Goal: Information Seeking & Learning: Learn about a topic

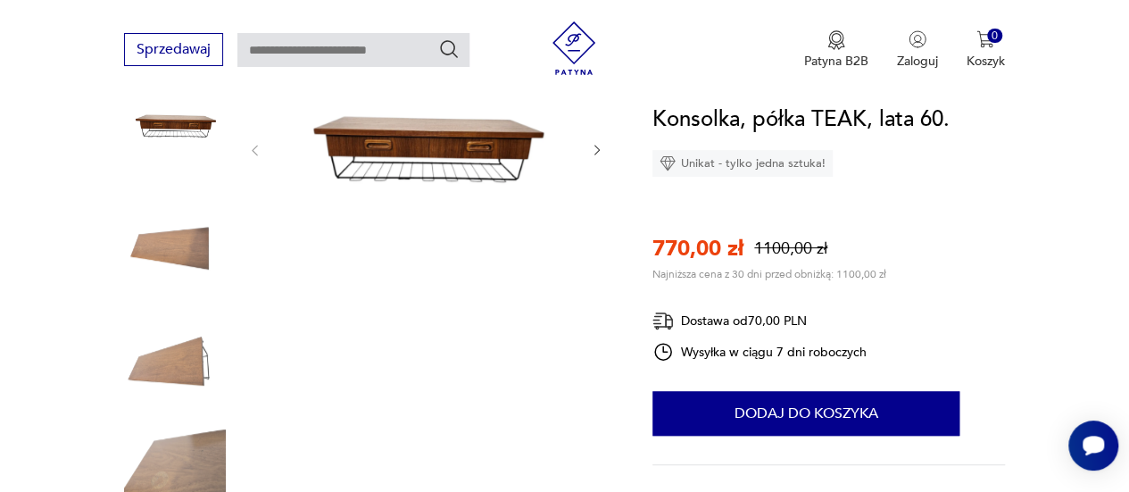
scroll to position [264, 0]
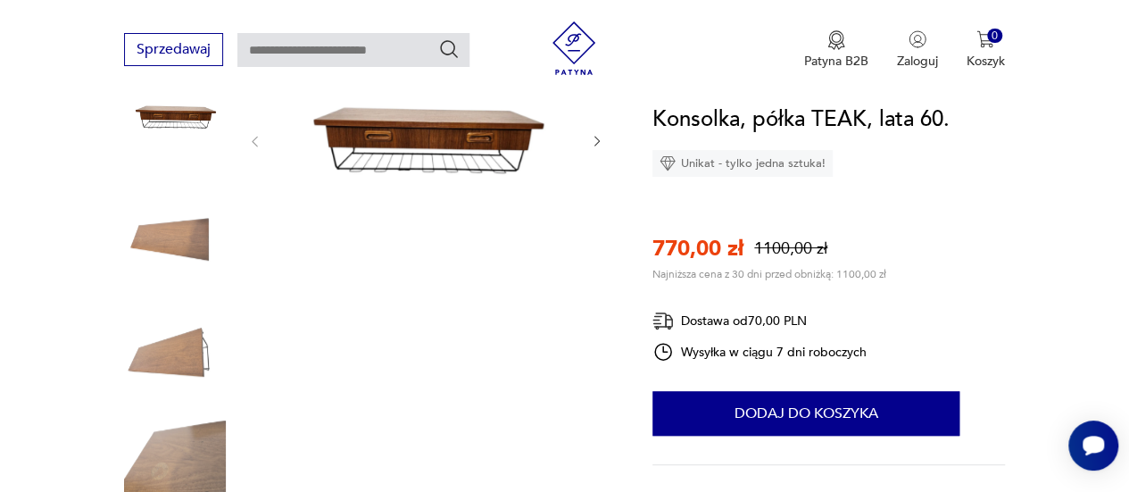
click at [341, 206] on img at bounding box center [426, 139] width 292 height 219
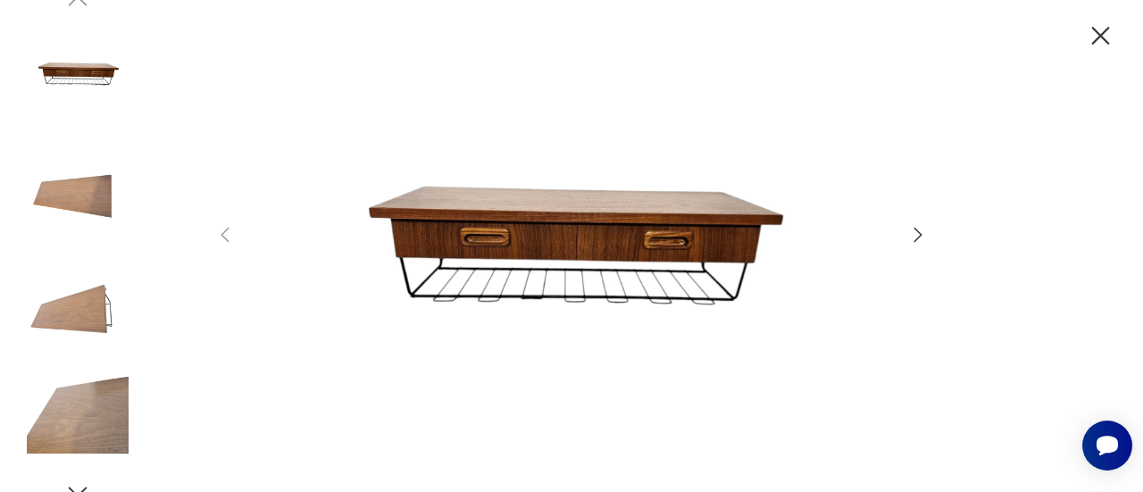
click at [504, 238] on img at bounding box center [572, 244] width 636 height 394
click at [922, 237] on icon "button" at bounding box center [917, 234] width 21 height 21
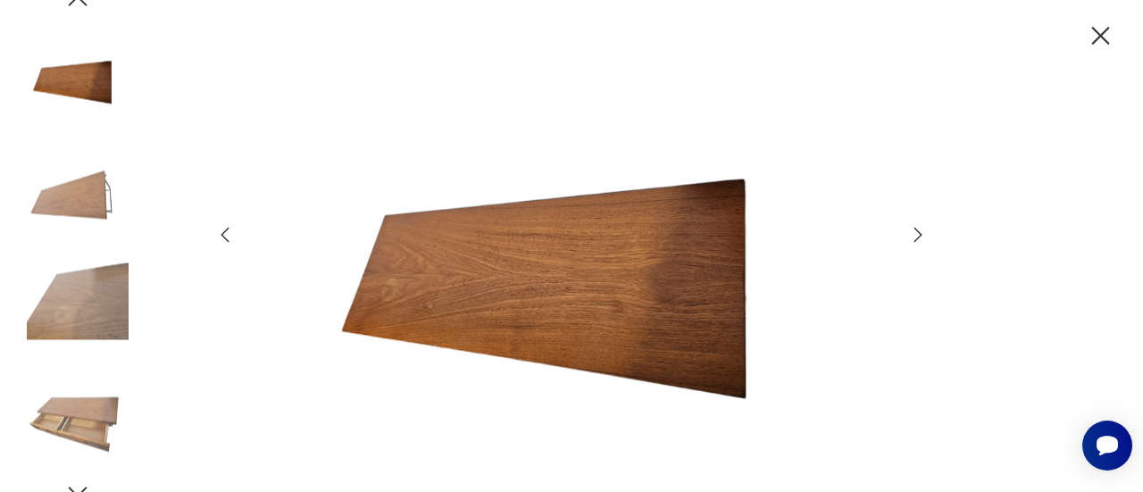
click at [922, 237] on icon "button" at bounding box center [917, 234] width 21 height 21
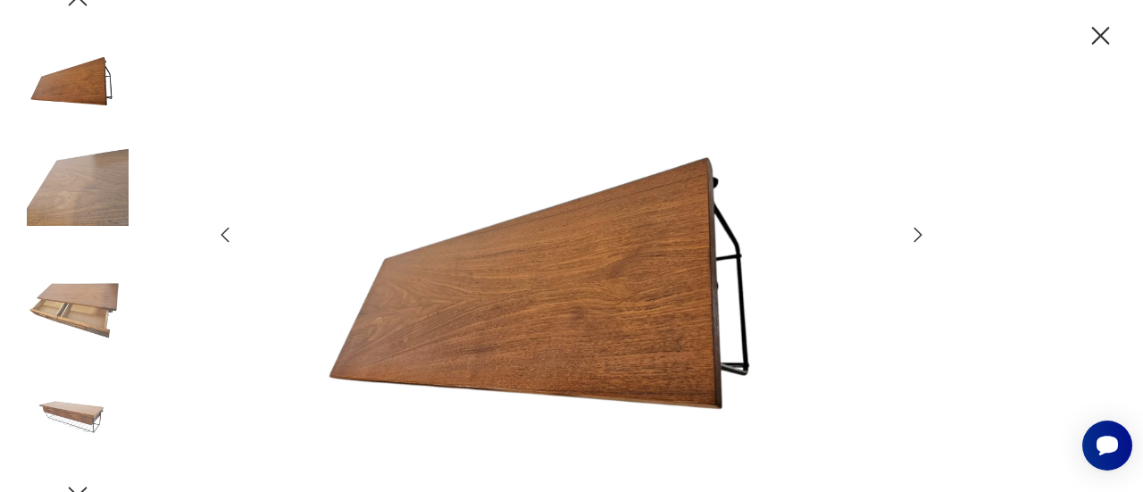
click at [922, 237] on icon "button" at bounding box center [917, 234] width 21 height 21
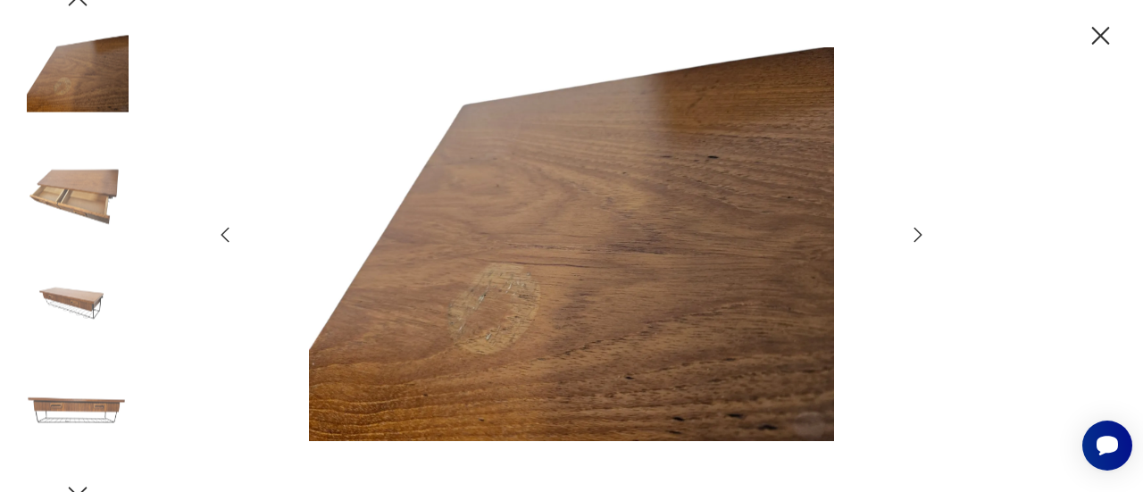
click at [922, 237] on icon "button" at bounding box center [917, 234] width 21 height 21
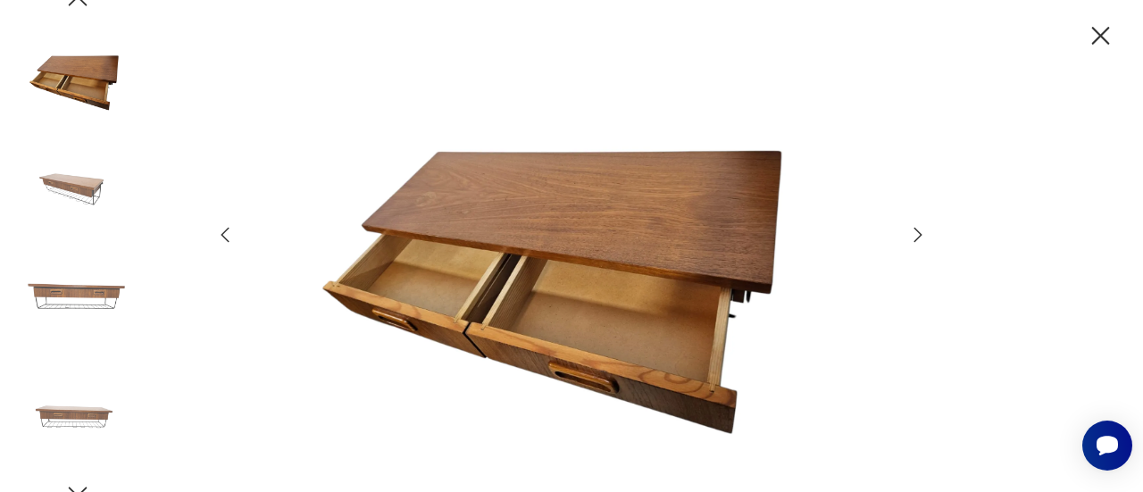
click at [226, 231] on icon "button" at bounding box center [224, 234] width 21 height 21
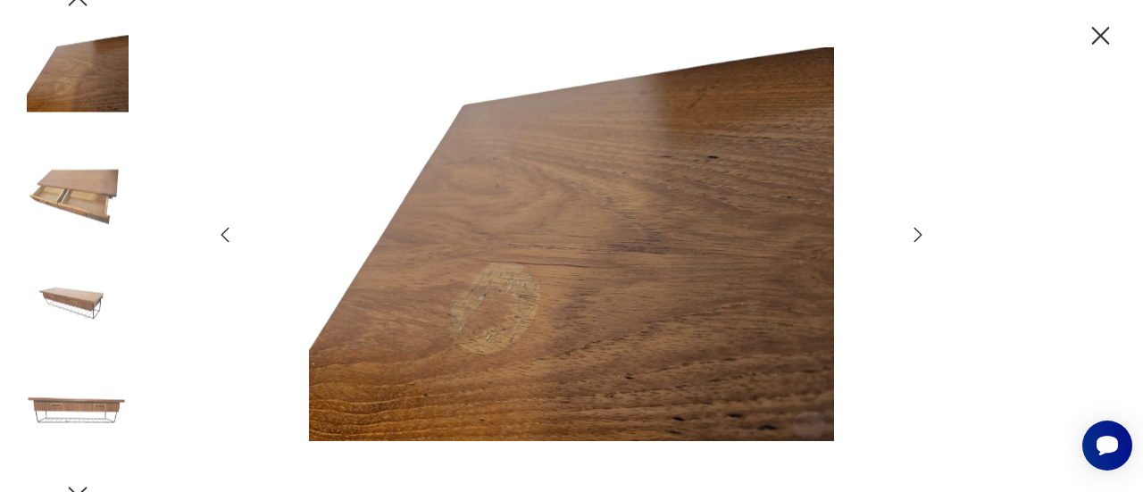
click at [902, 229] on div at bounding box center [571, 245] width 714 height 397
click at [909, 235] on icon "button" at bounding box center [917, 234] width 21 height 21
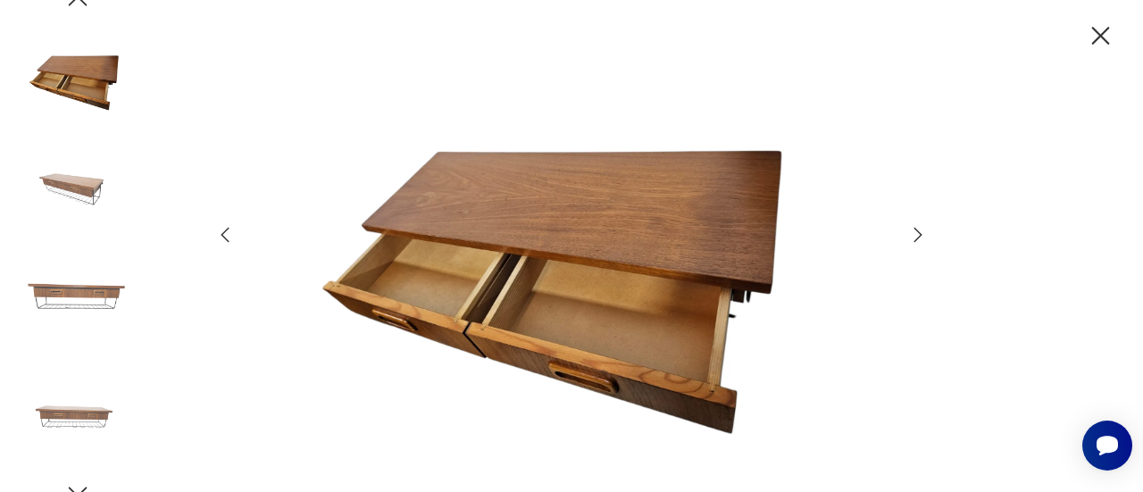
click at [909, 235] on icon "button" at bounding box center [917, 234] width 21 height 21
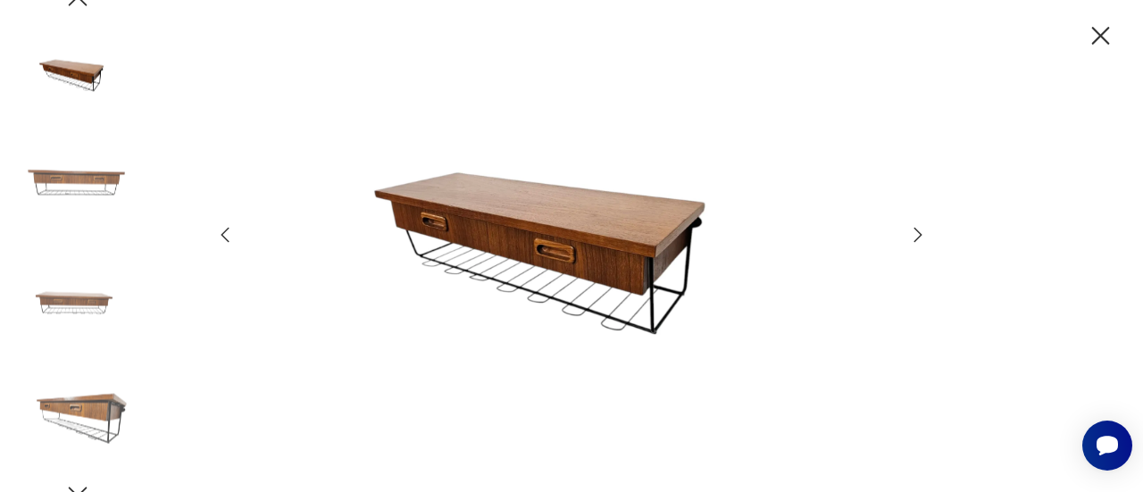
click at [909, 235] on icon "button" at bounding box center [917, 234] width 21 height 21
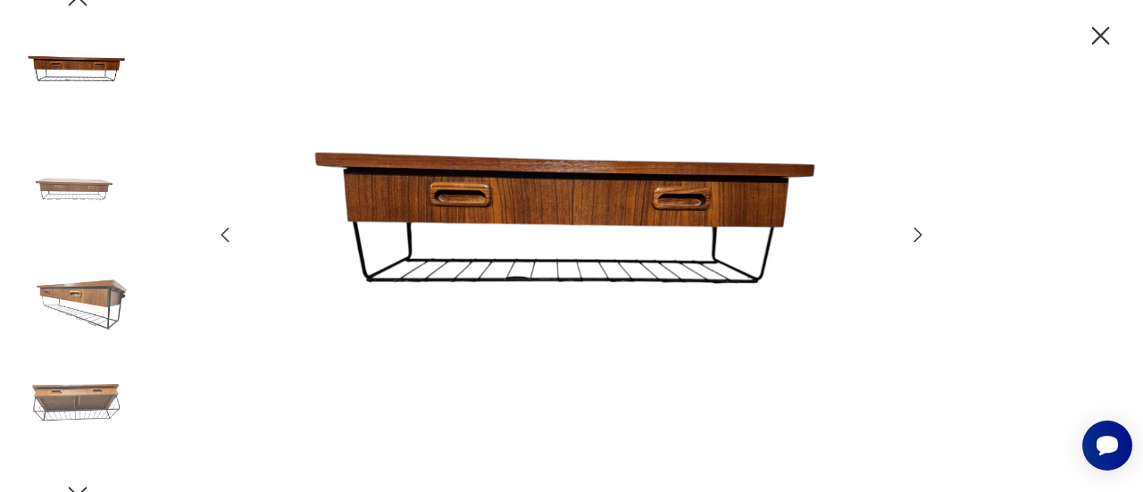
click at [654, 216] on img at bounding box center [572, 244] width 636 height 394
click at [1101, 29] on icon "button" at bounding box center [1100, 36] width 31 height 31
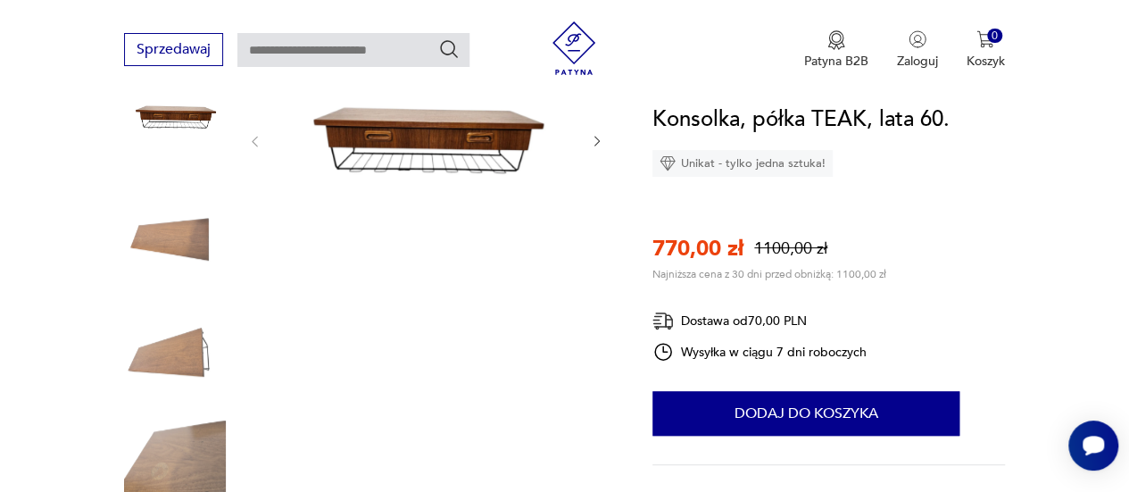
scroll to position [695, 0]
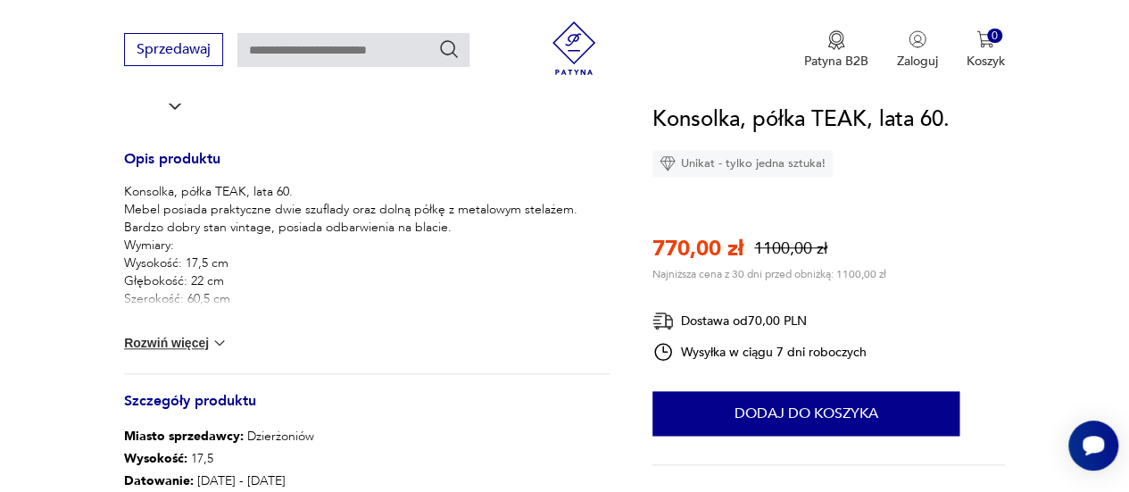
click at [162, 337] on button "Rozwiń więcej" at bounding box center [176, 343] width 104 height 18
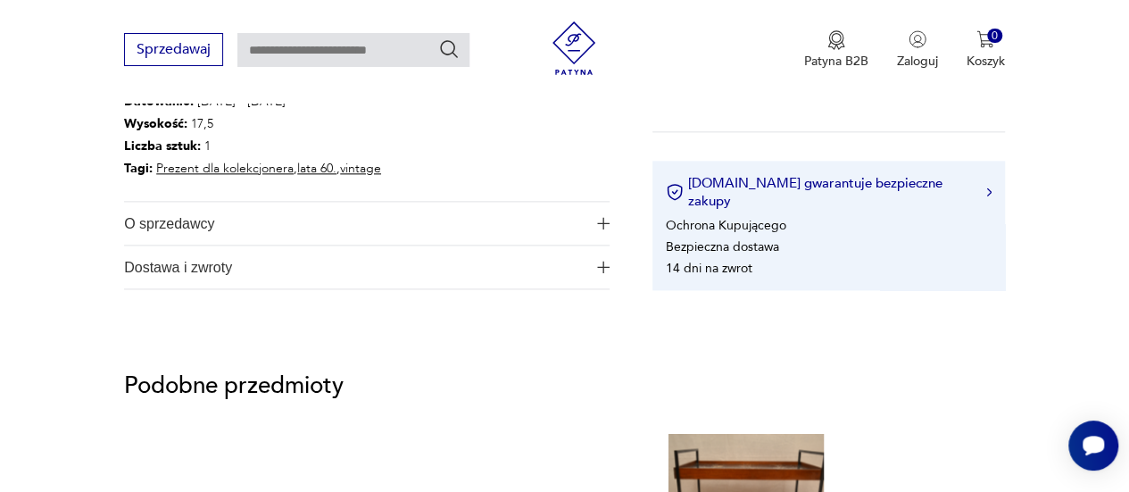
scroll to position [1056, 0]
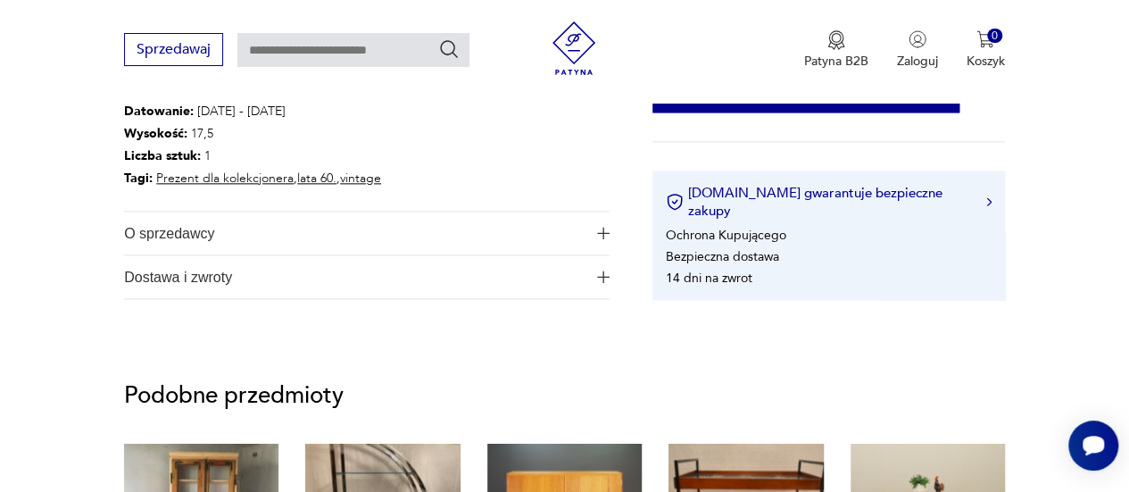
click at [315, 181] on link "lata 60." at bounding box center [316, 178] width 39 height 17
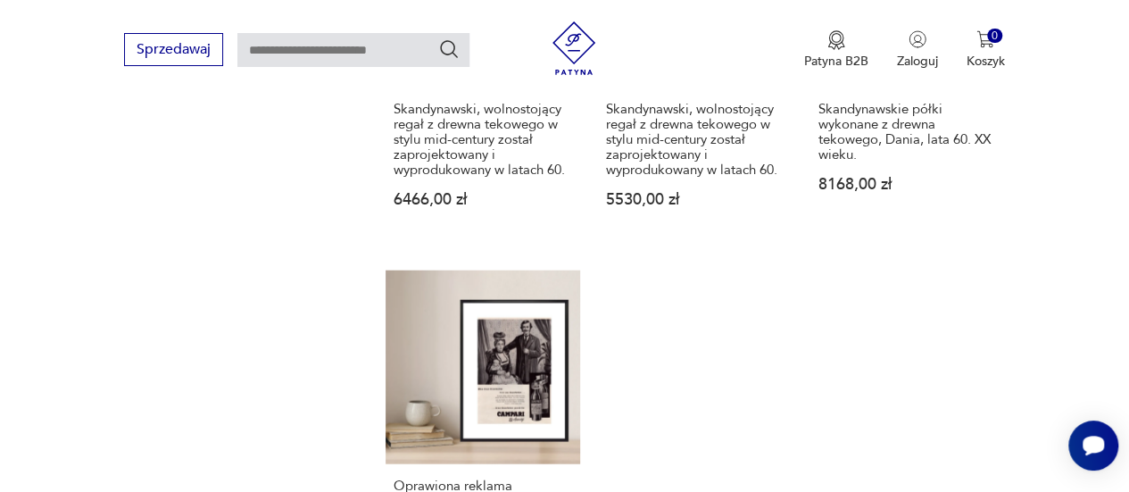
scroll to position [2173, 0]
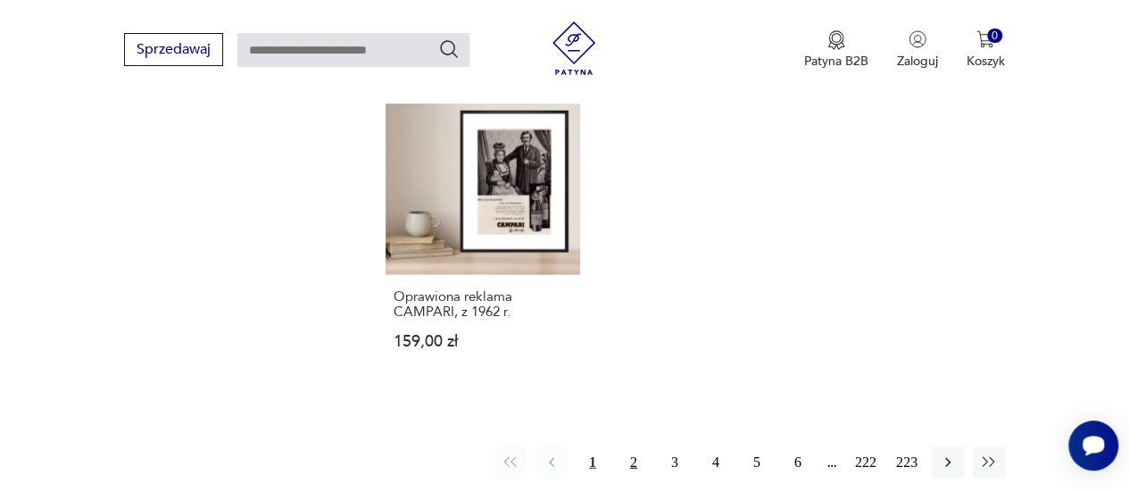
click at [641, 446] on button "2" at bounding box center [634, 462] width 32 height 32
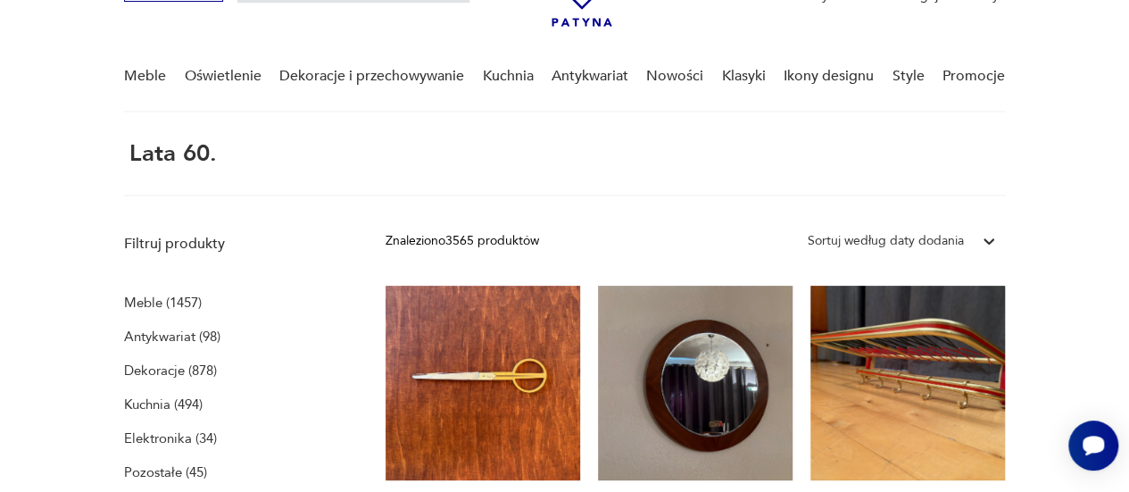
scroll to position [162, 0]
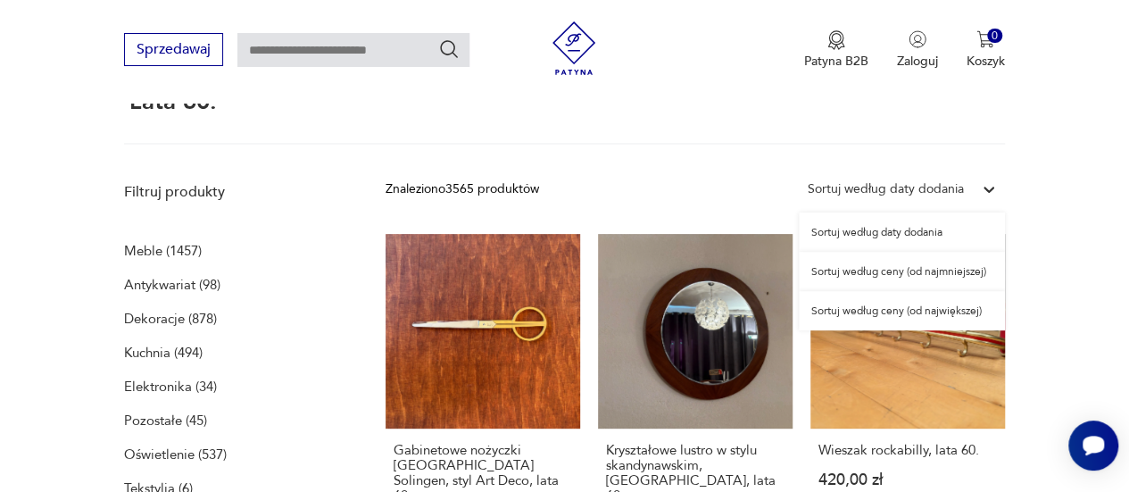
click at [900, 190] on div "Sortuj według daty dodania" at bounding box center [886, 189] width 156 height 20
click at [943, 269] on div "Sortuj według ceny (od najmniejszej)" at bounding box center [902, 271] width 206 height 39
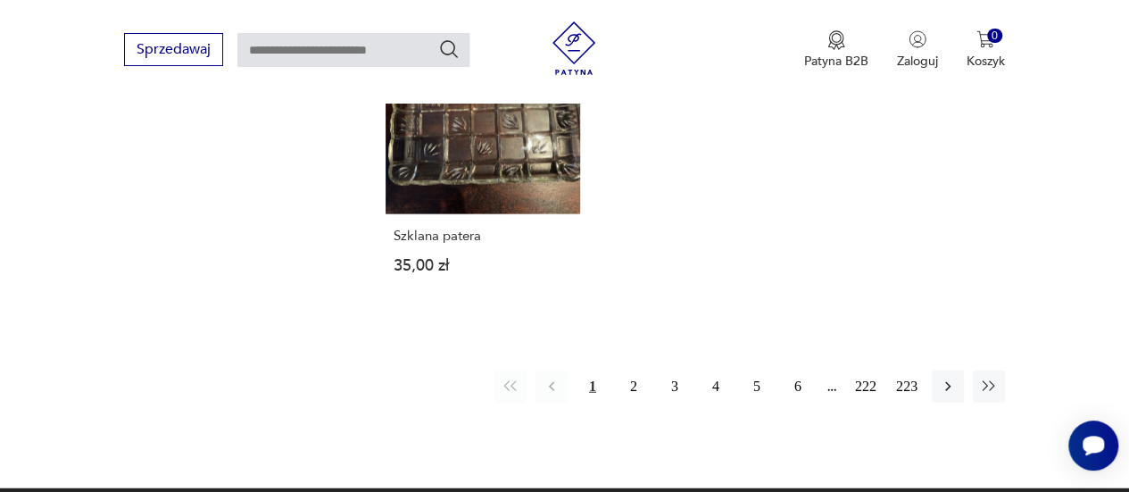
scroll to position [2060, 0]
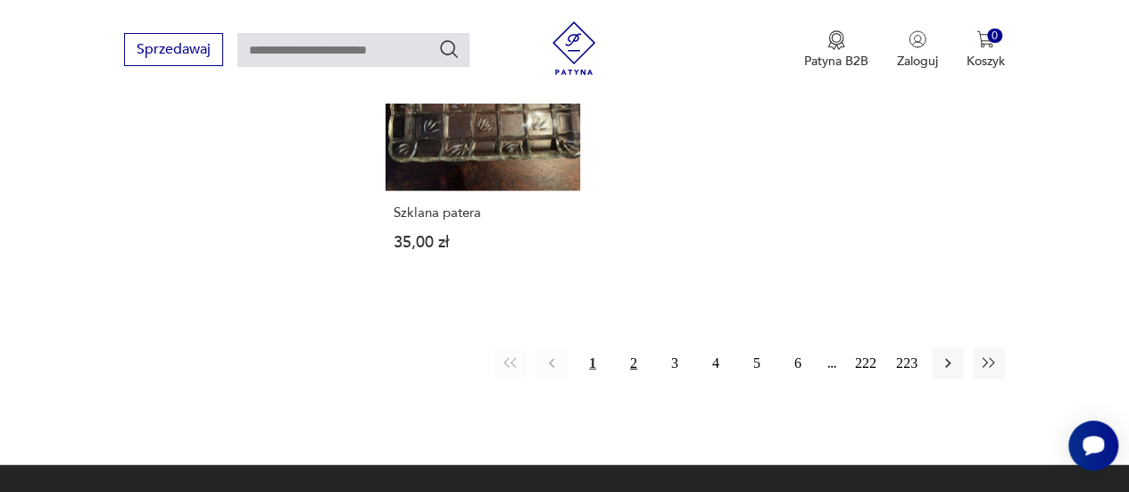
click at [621, 367] on button "2" at bounding box center [634, 363] width 32 height 32
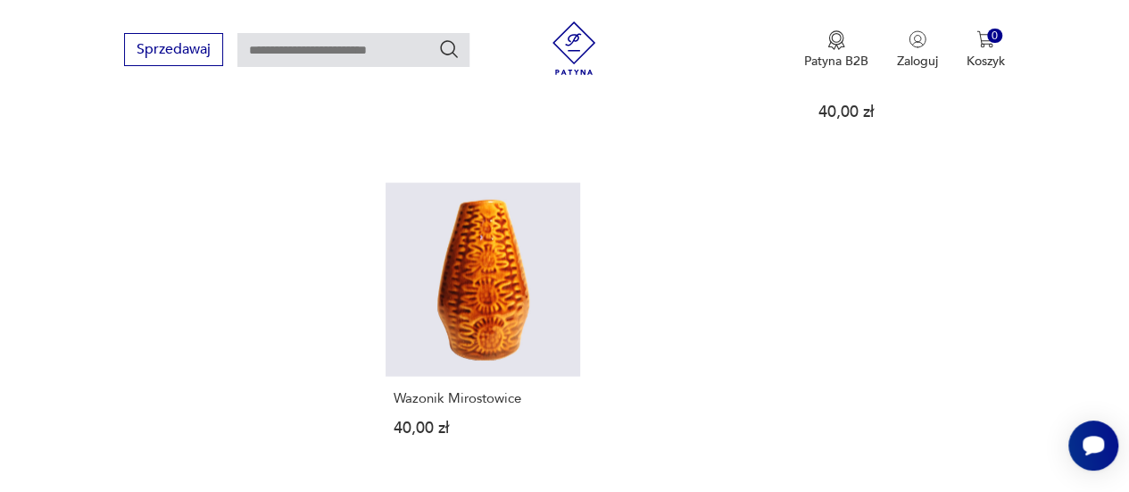
scroll to position [1998, 0]
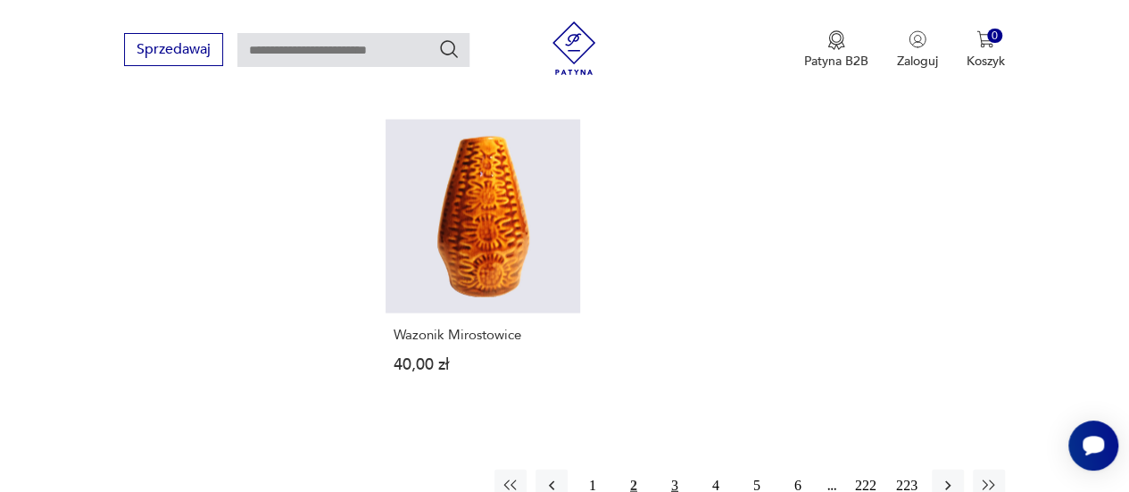
click at [662, 470] on button "3" at bounding box center [675, 486] width 32 height 32
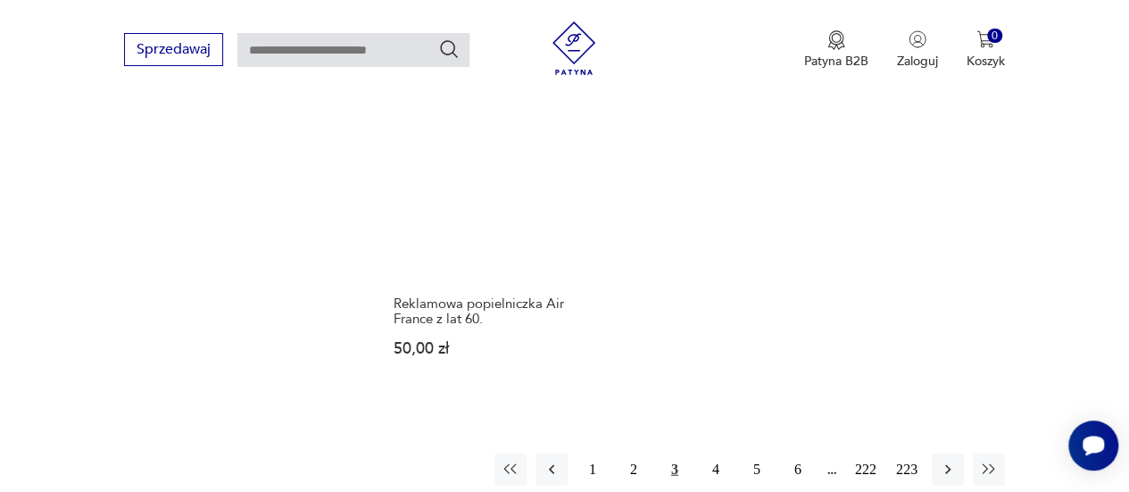
scroll to position [2043, 0]
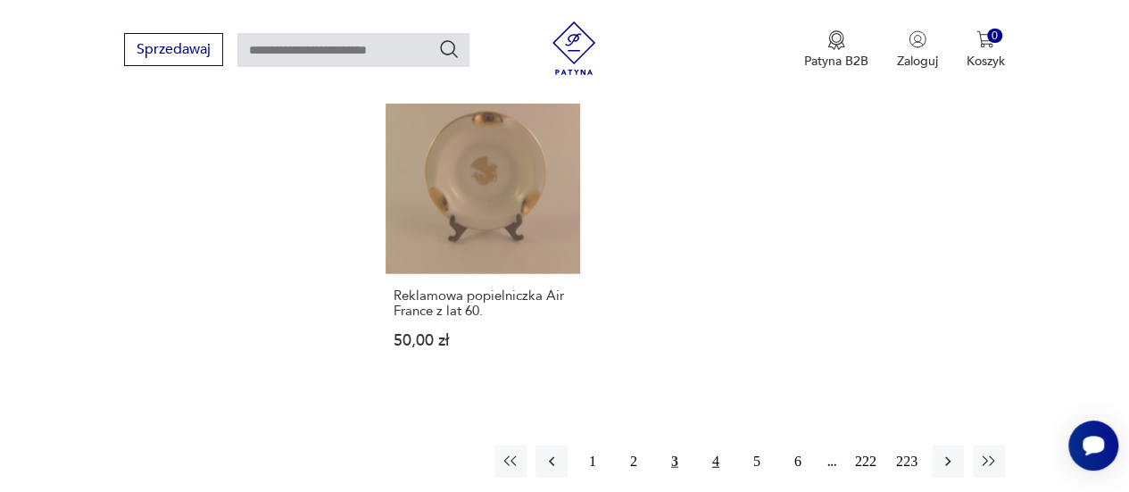
click at [717, 446] on button "4" at bounding box center [716, 462] width 32 height 32
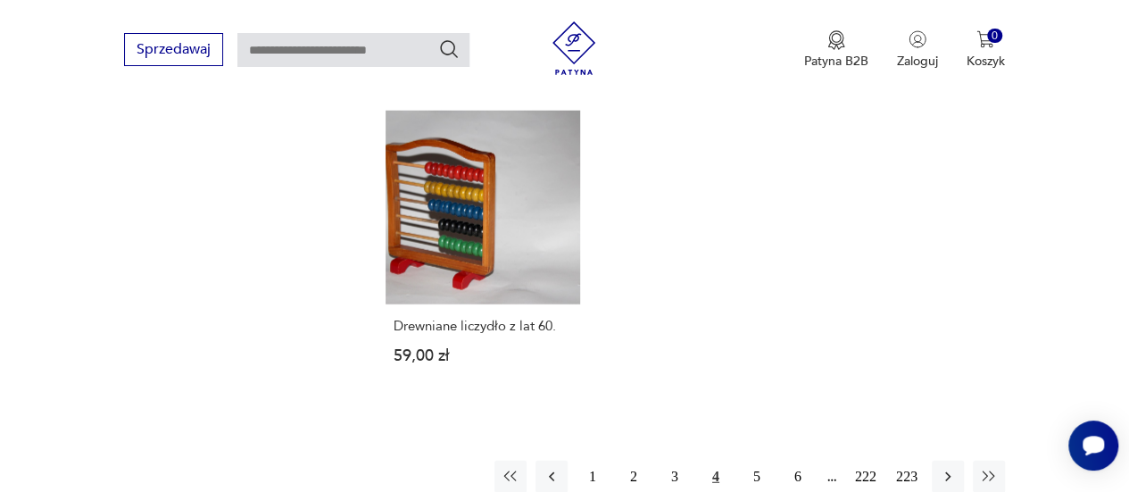
scroll to position [2102, 0]
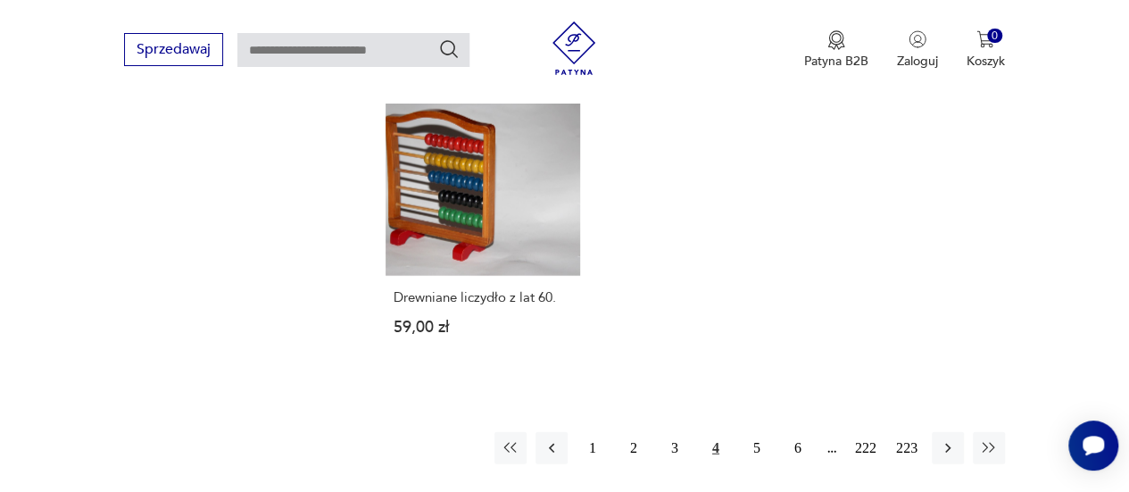
click at [765, 432] on button "5" at bounding box center [757, 448] width 32 height 32
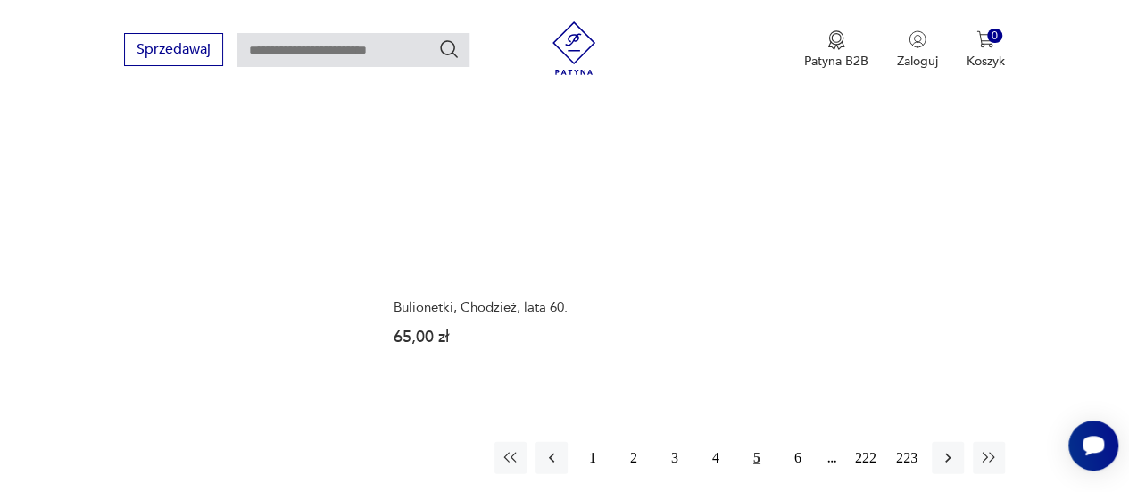
scroll to position [2081, 0]
